Goal: Navigation & Orientation: Find specific page/section

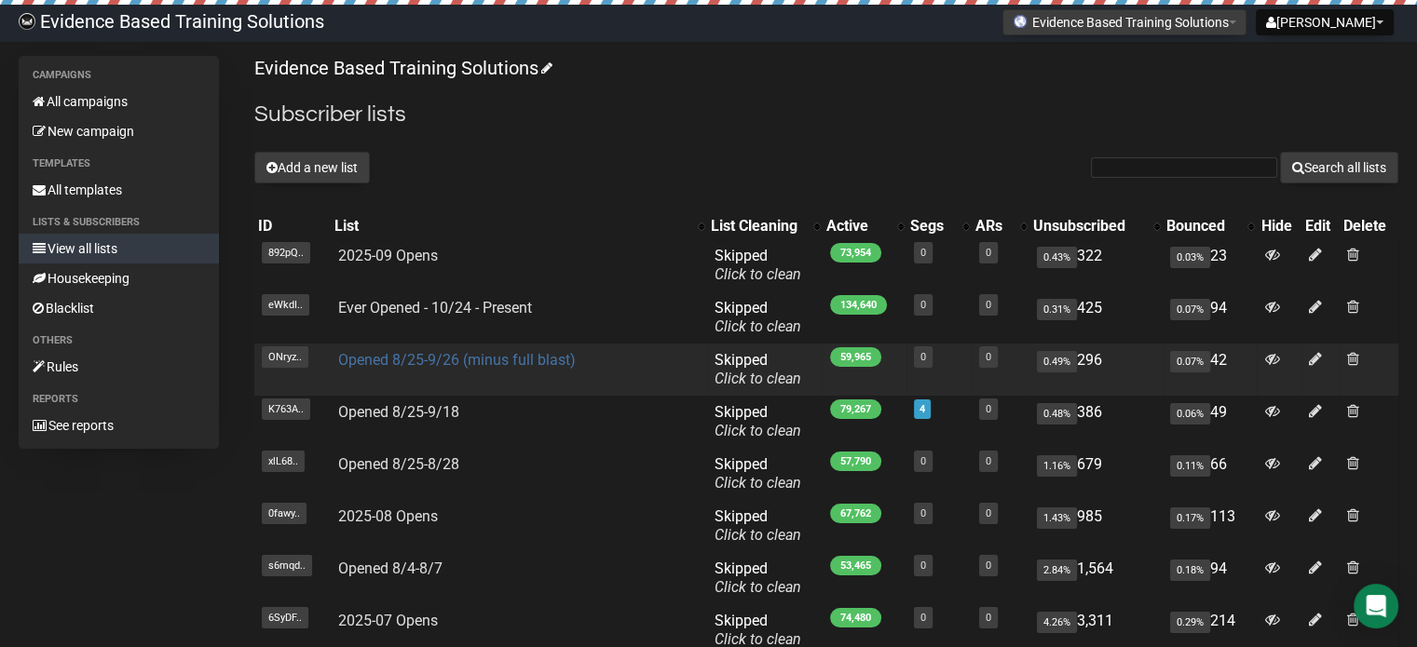
click at [488, 361] on link "Opened 8/25-9/26 (minus full blast)" at bounding box center [457, 360] width 238 height 18
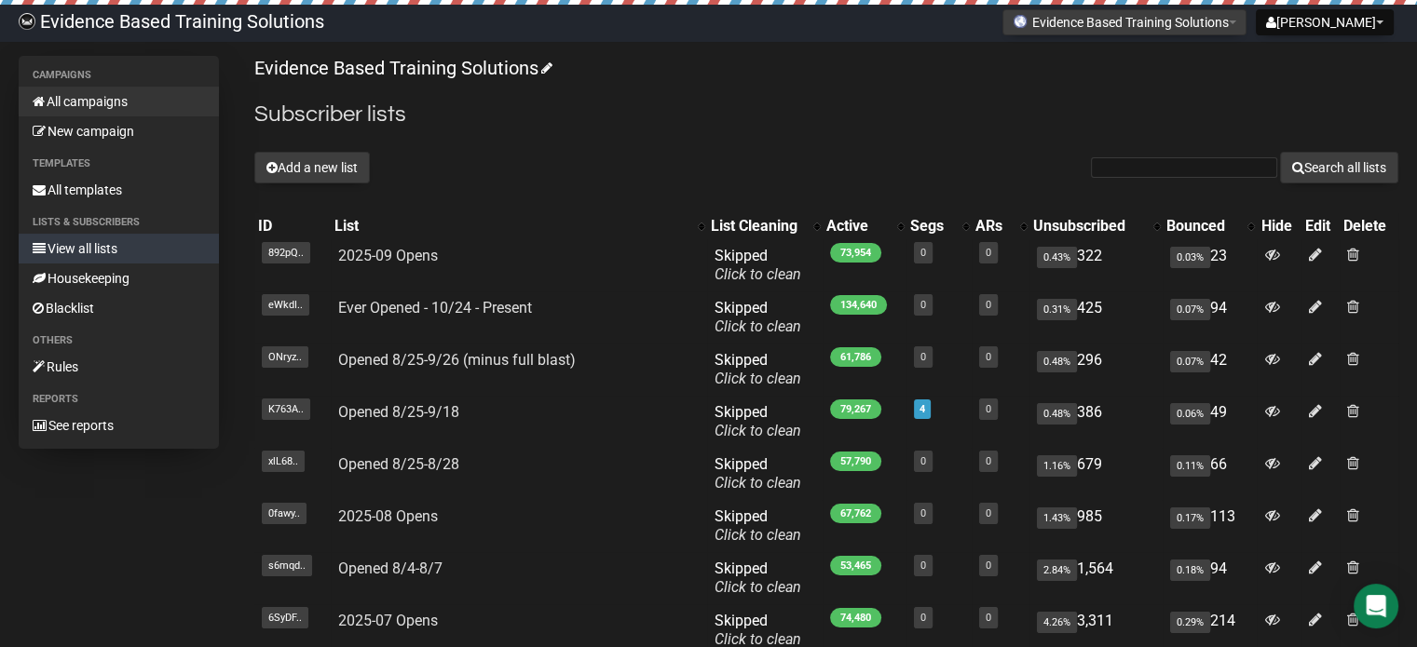
click at [102, 107] on link "All campaigns" at bounding box center [119, 102] width 200 height 30
